Goal: Find specific page/section: Find specific page/section

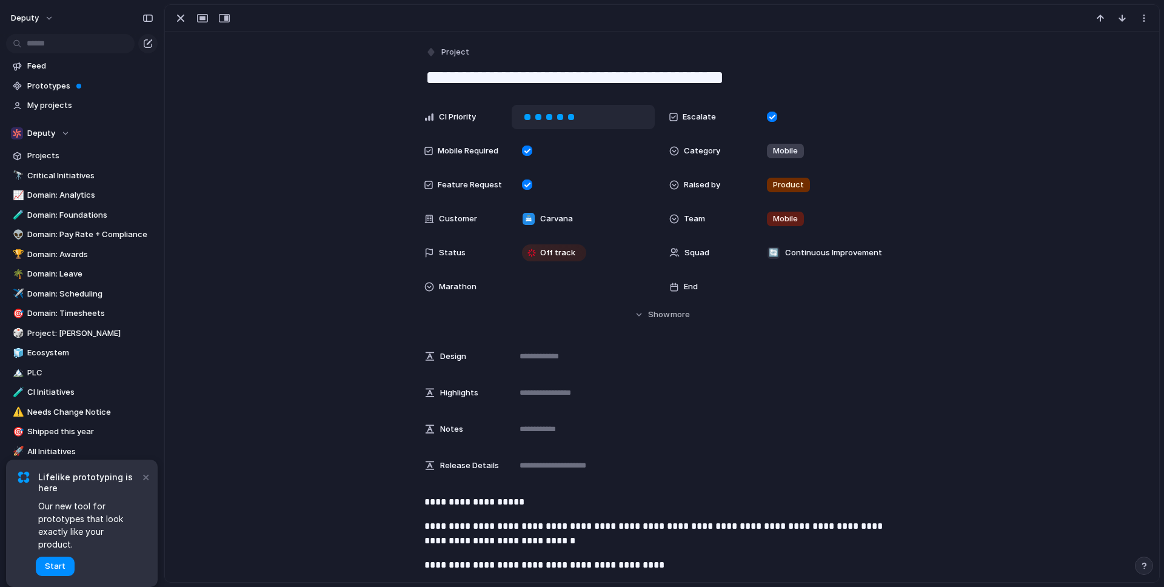
click at [623, 117] on div at bounding box center [583, 117] width 143 height 24
